Goal: Task Accomplishment & Management: Use online tool/utility

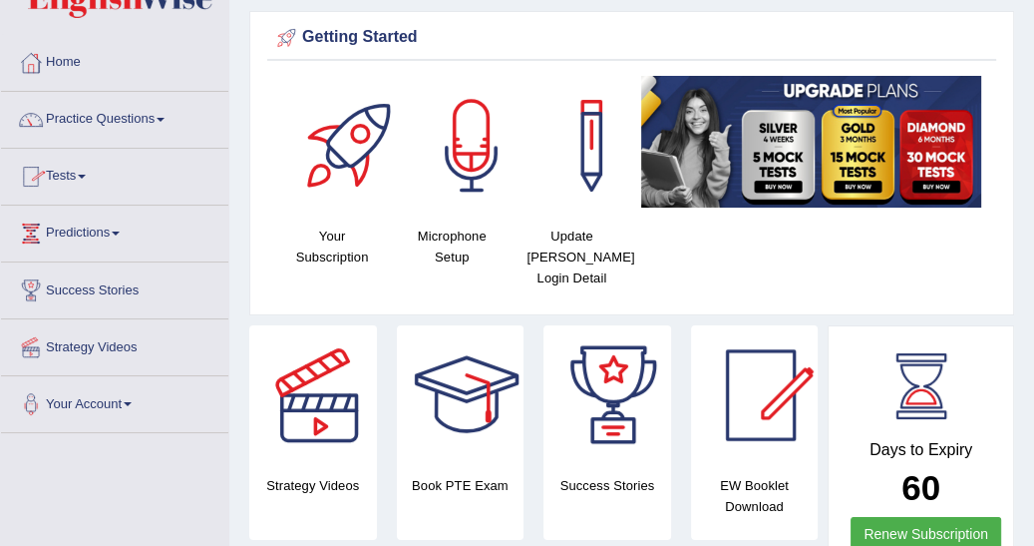
click at [89, 173] on link "Tests" at bounding box center [114, 174] width 227 height 50
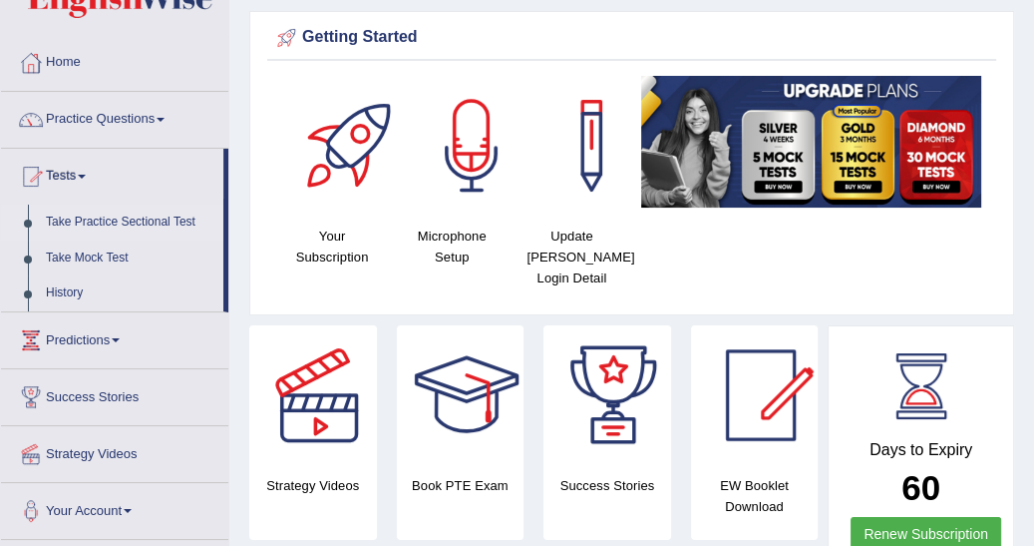
click at [129, 221] on link "Take Practice Sectional Test" at bounding box center [130, 222] width 186 height 36
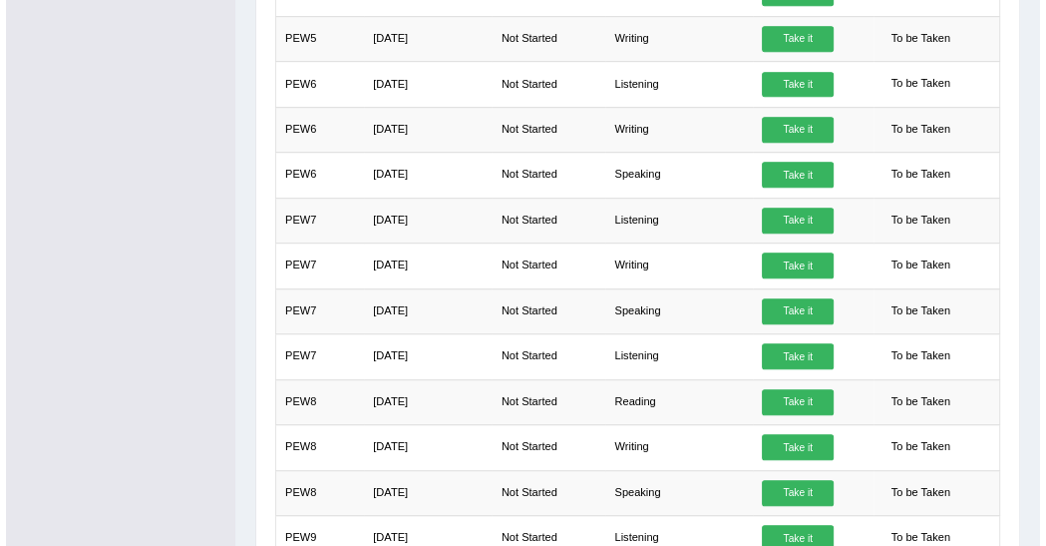
scroll to position [798, 0]
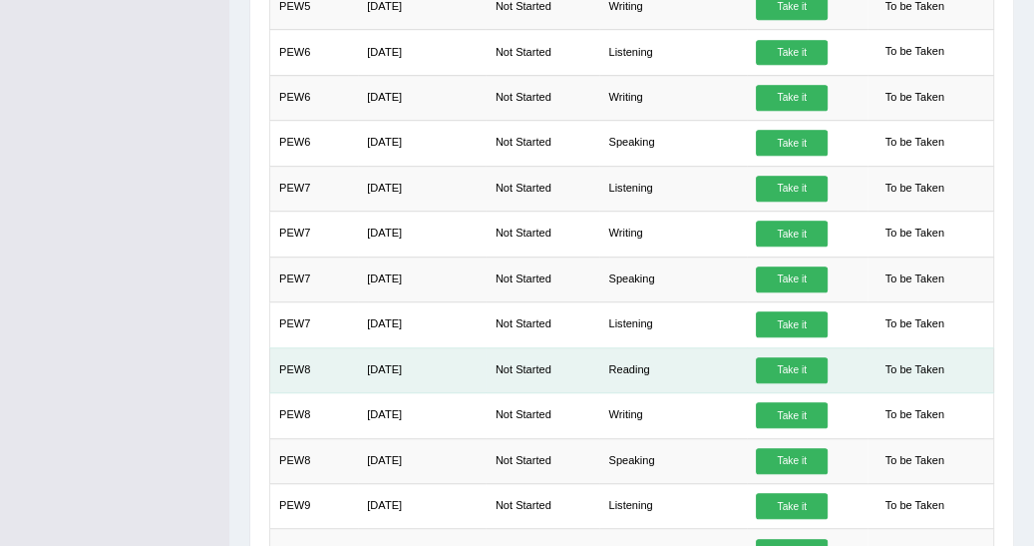
click at [783, 359] on link "Take it" at bounding box center [792, 370] width 72 height 26
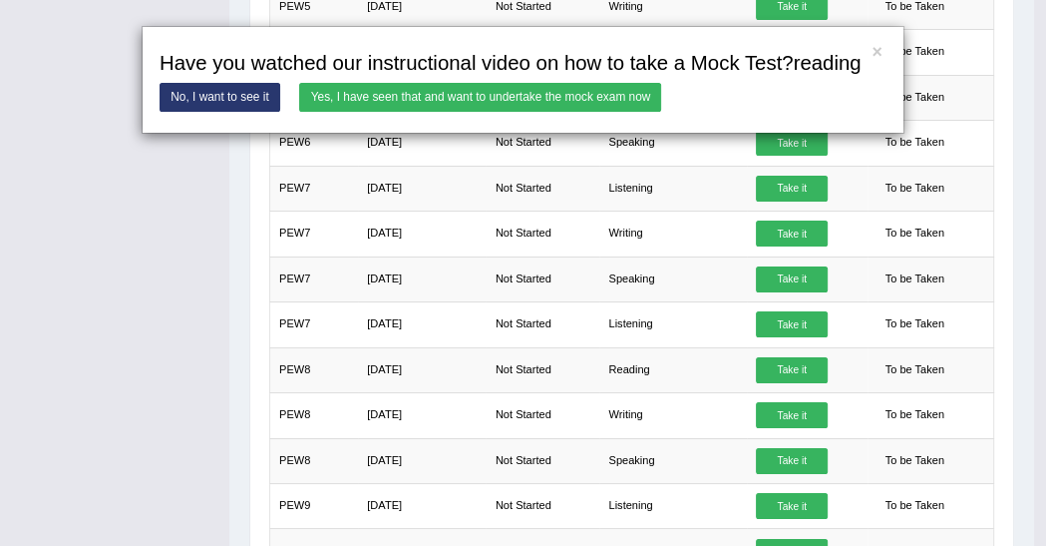
click at [491, 100] on link "Yes, I have seen that and want to undertake the mock exam now" at bounding box center [480, 97] width 362 height 29
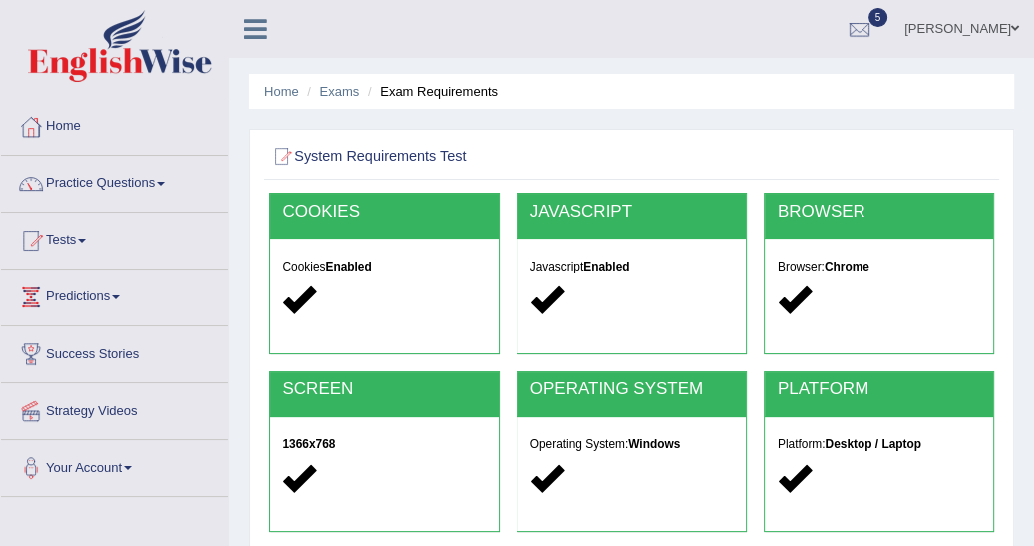
scroll to position [223, 0]
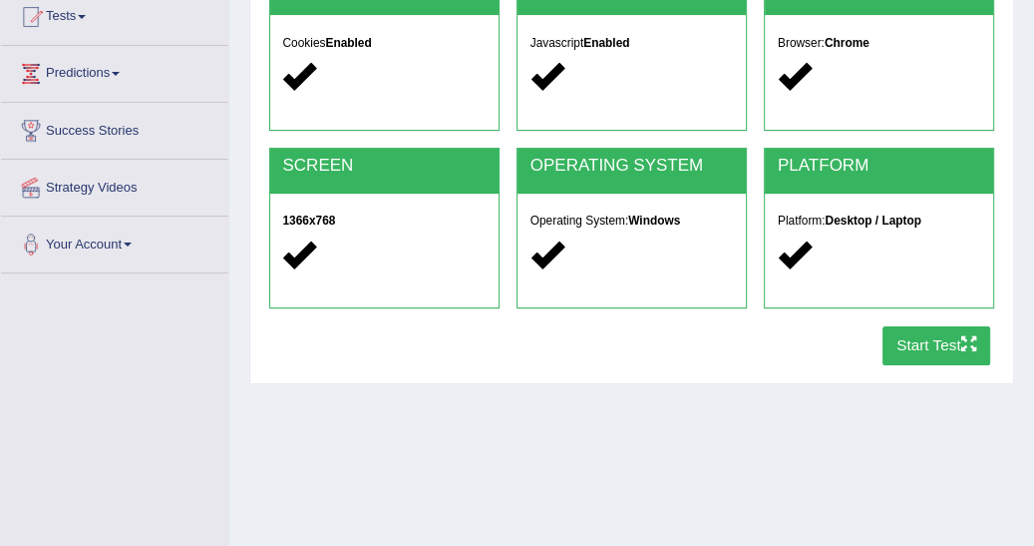
click at [927, 347] on button "Start Test" at bounding box center [937, 345] width 109 height 39
